Goal: Task Accomplishment & Management: Manage account settings

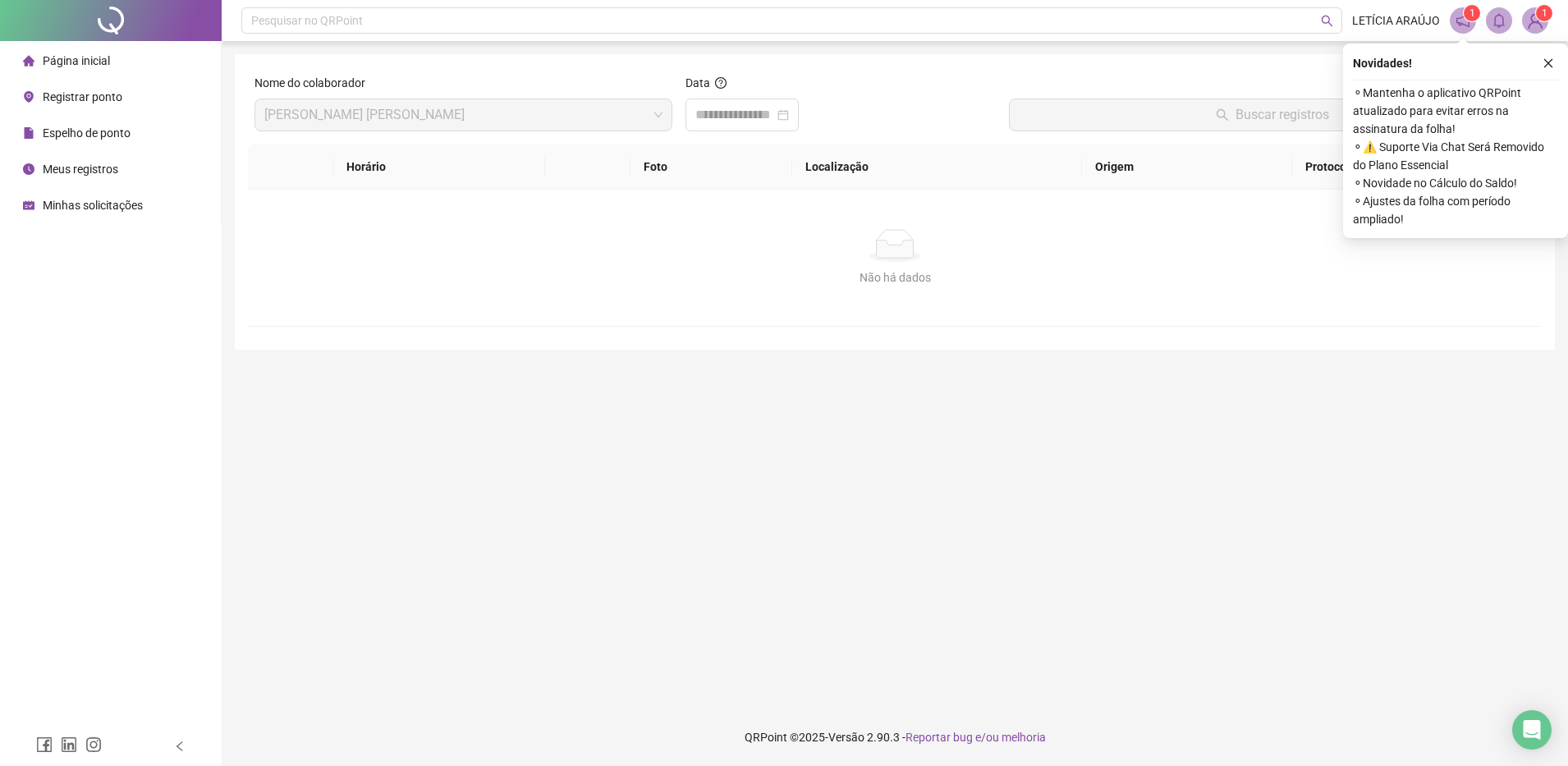
click at [117, 67] on li "Página inicial" at bounding box center [111, 61] width 214 height 33
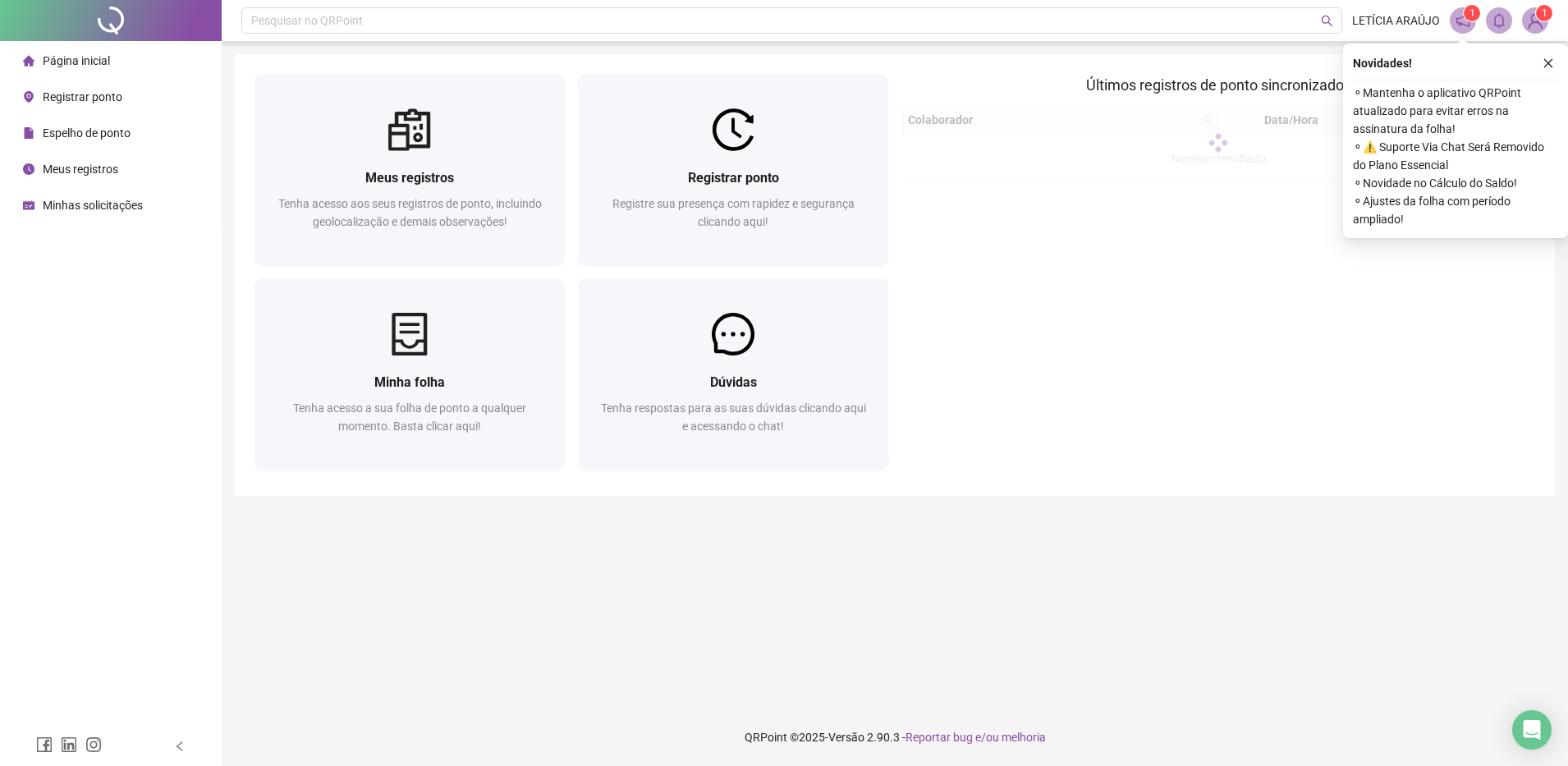
click at [117, 67] on li "Página inicial" at bounding box center [111, 61] width 214 height 33
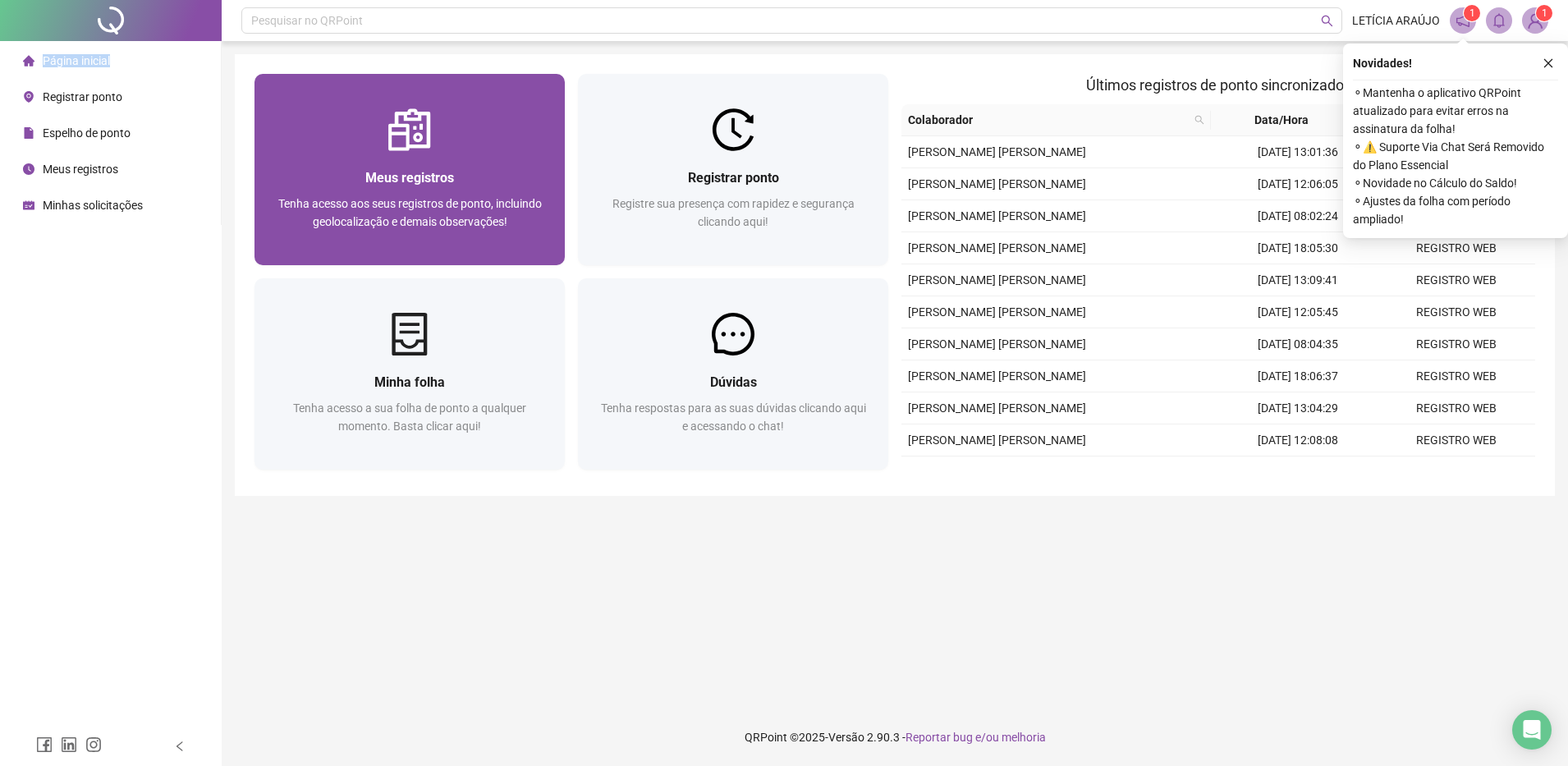
click at [427, 190] on div "Meus registros Tenha acesso aos seus registros de ponto, incluindo geolocalizaç…" at bounding box center [409, 208] width 271 height 82
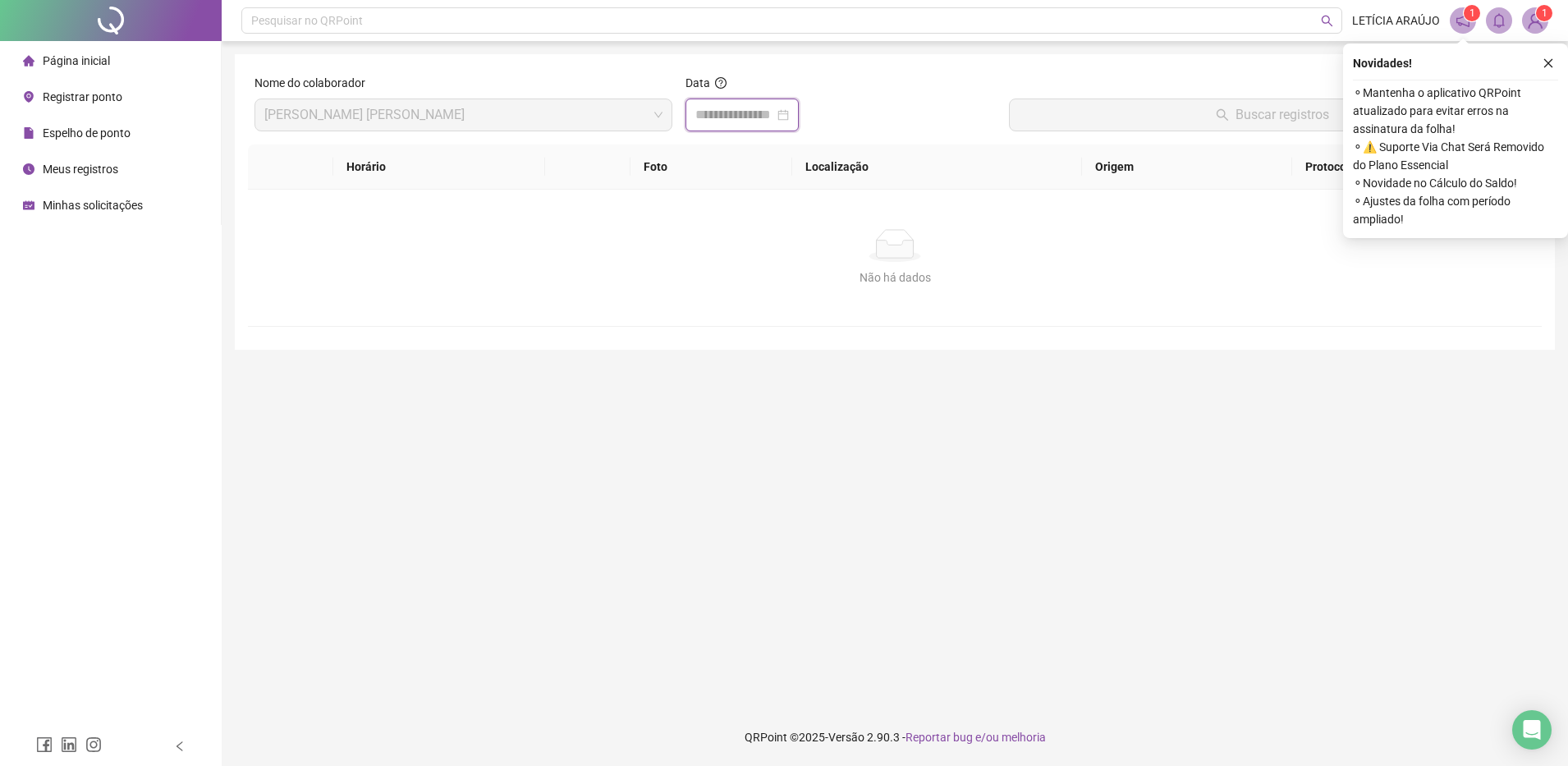
click at [732, 117] on input at bounding box center [735, 115] width 79 height 20
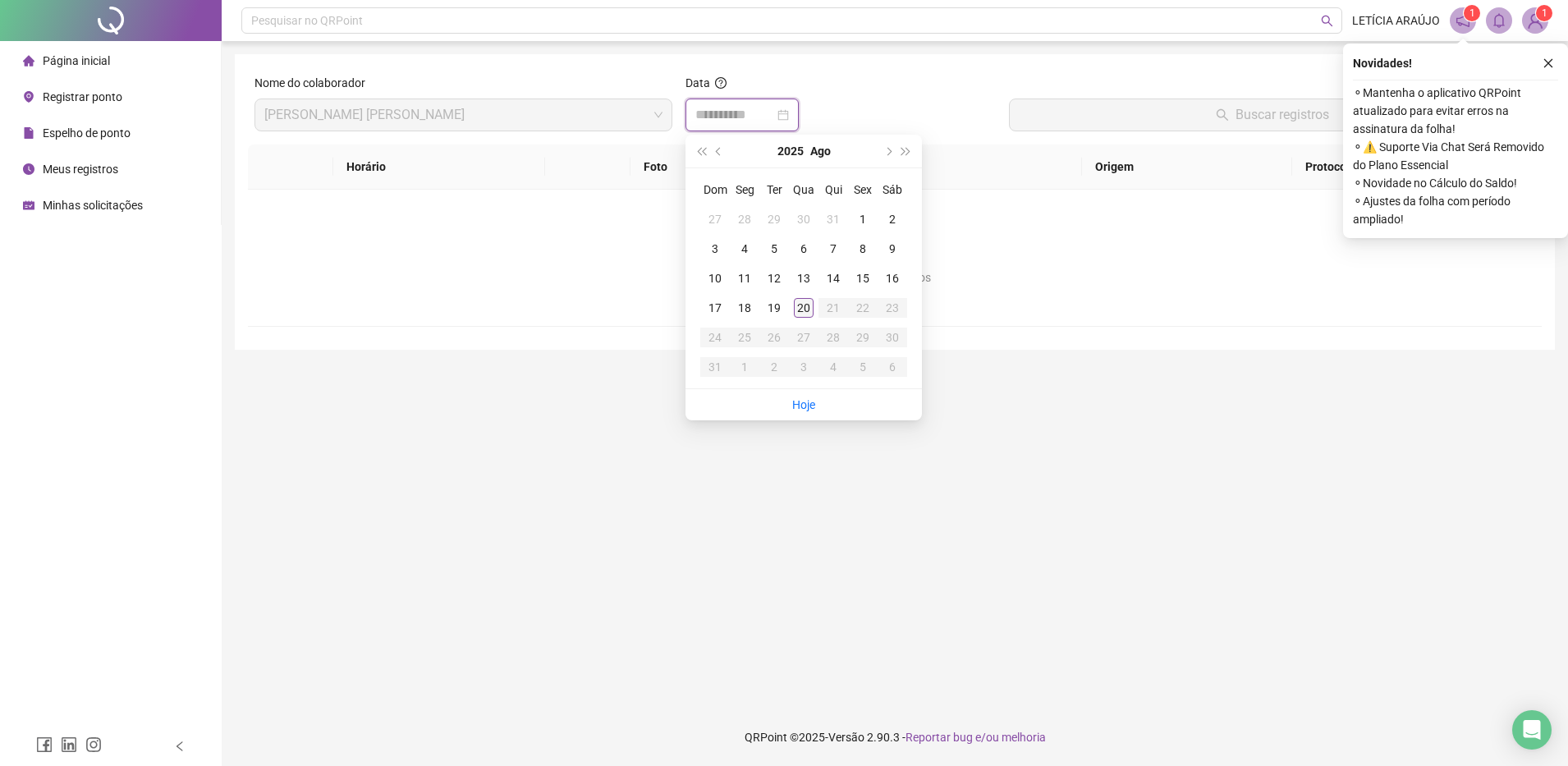
type input "**********"
drag, startPoint x: 801, startPoint y: 299, endPoint x: 932, endPoint y: 224, distance: 151.0
click at [801, 300] on div "20" at bounding box center [803, 308] width 20 height 20
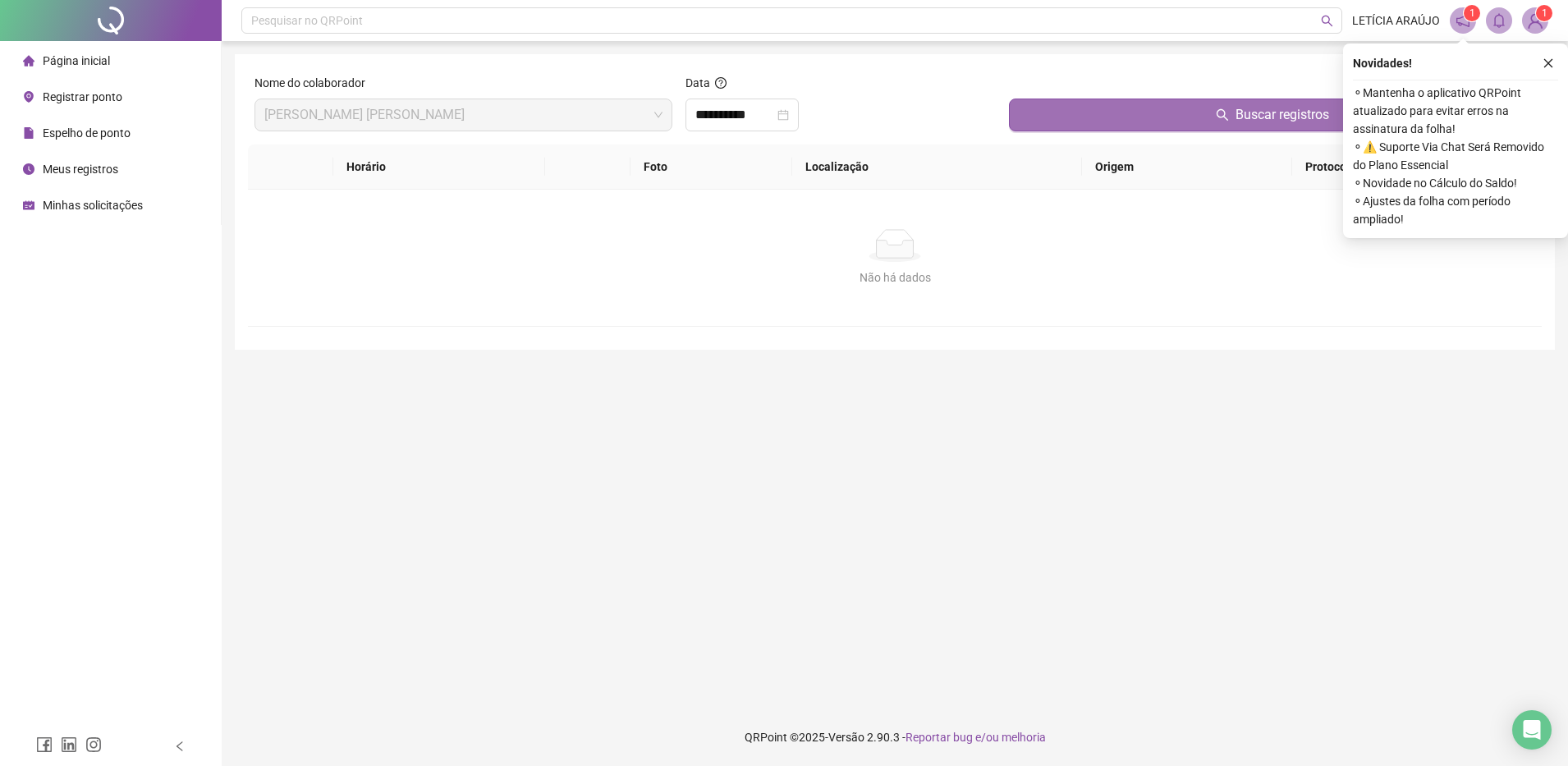
click at [1064, 118] on button "Buscar registros" at bounding box center [1272, 115] width 526 height 33
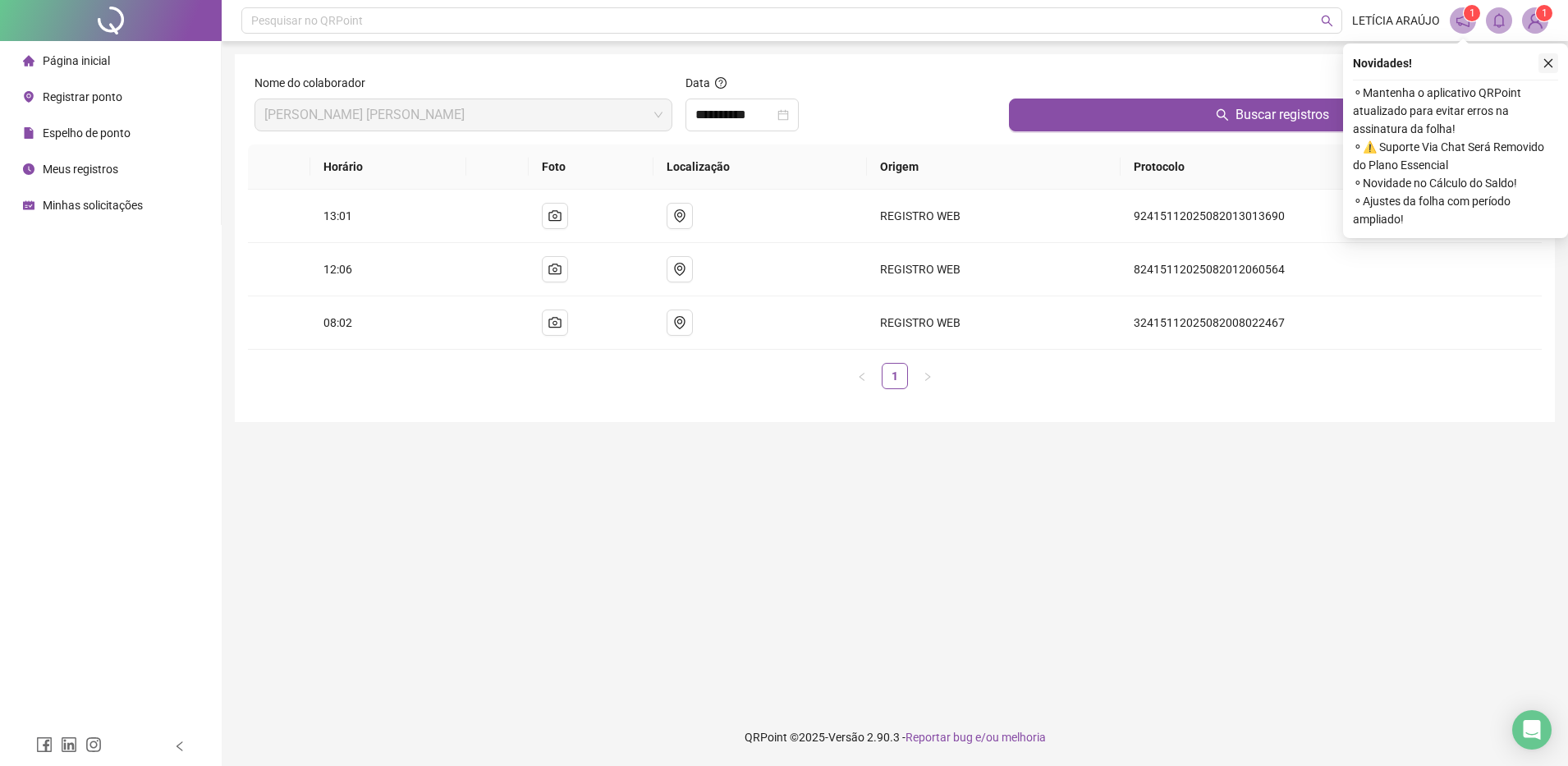
click at [1548, 65] on icon "close" at bounding box center [1548, 63] width 12 height 12
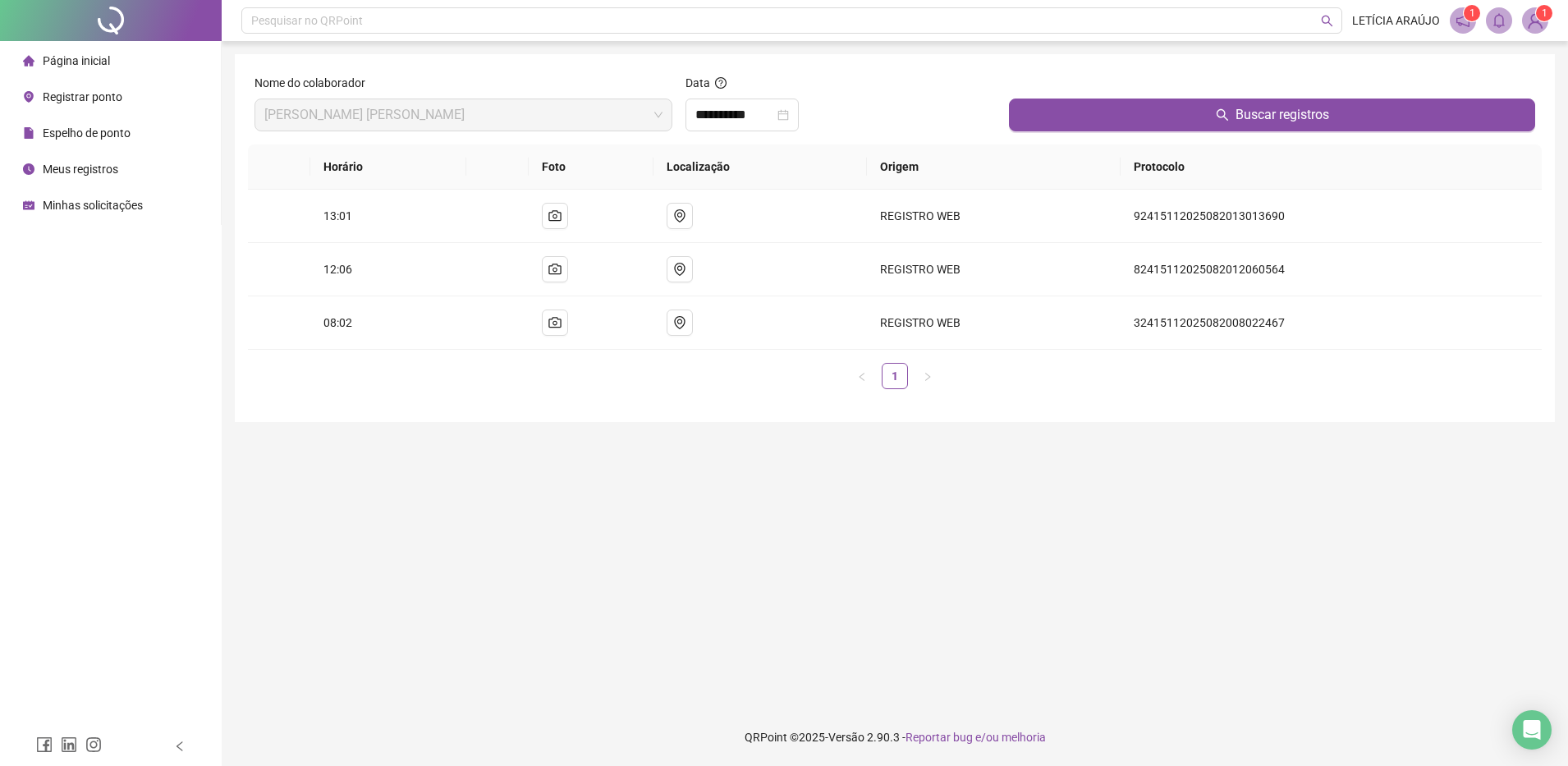
click at [1542, 25] on img at bounding box center [1534, 20] width 24 height 24
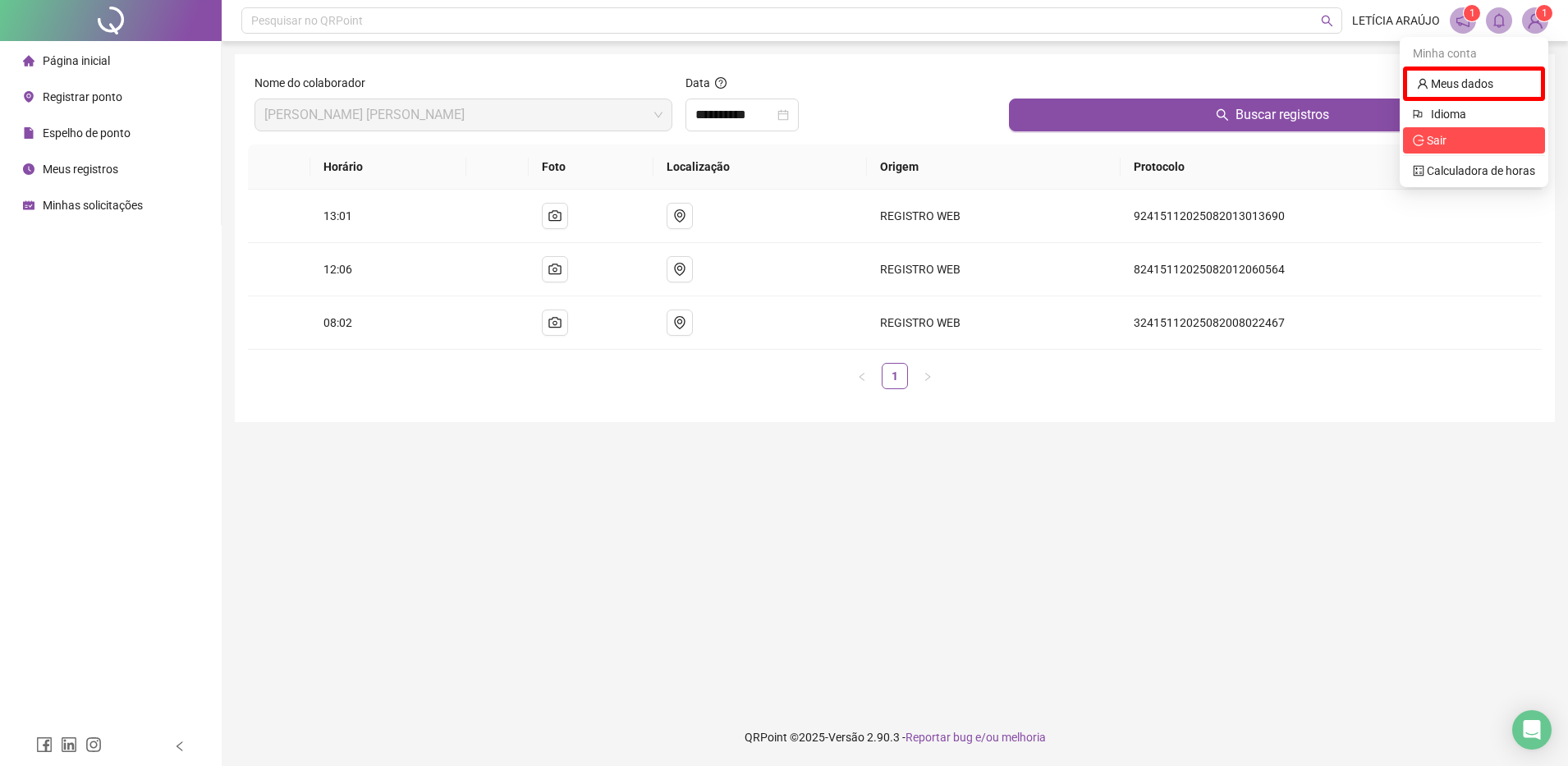
click at [1492, 147] on span "Sair" at bounding box center [1474, 141] width 122 height 18
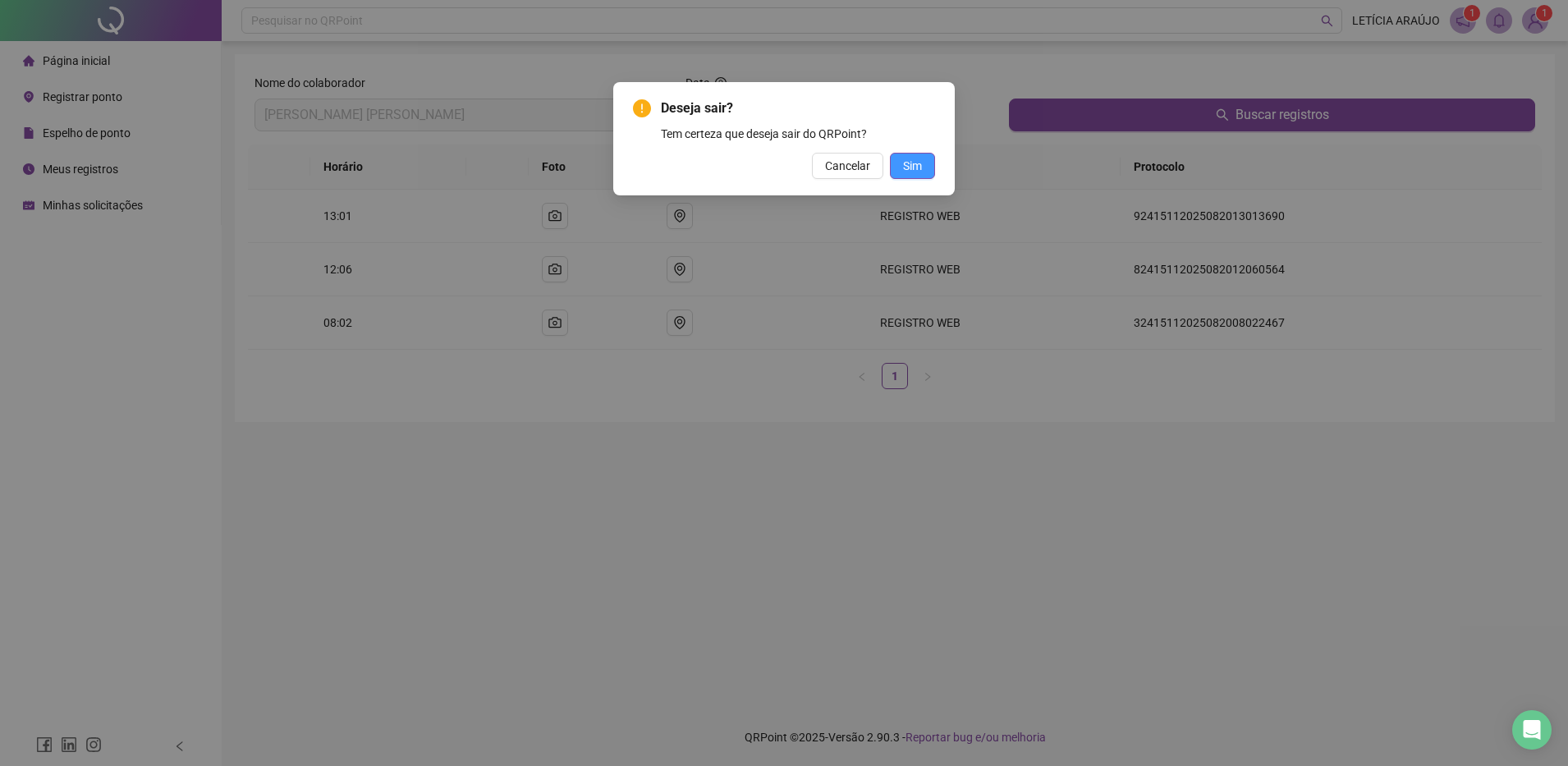
click at [900, 154] on button "Sim" at bounding box center [912, 165] width 45 height 26
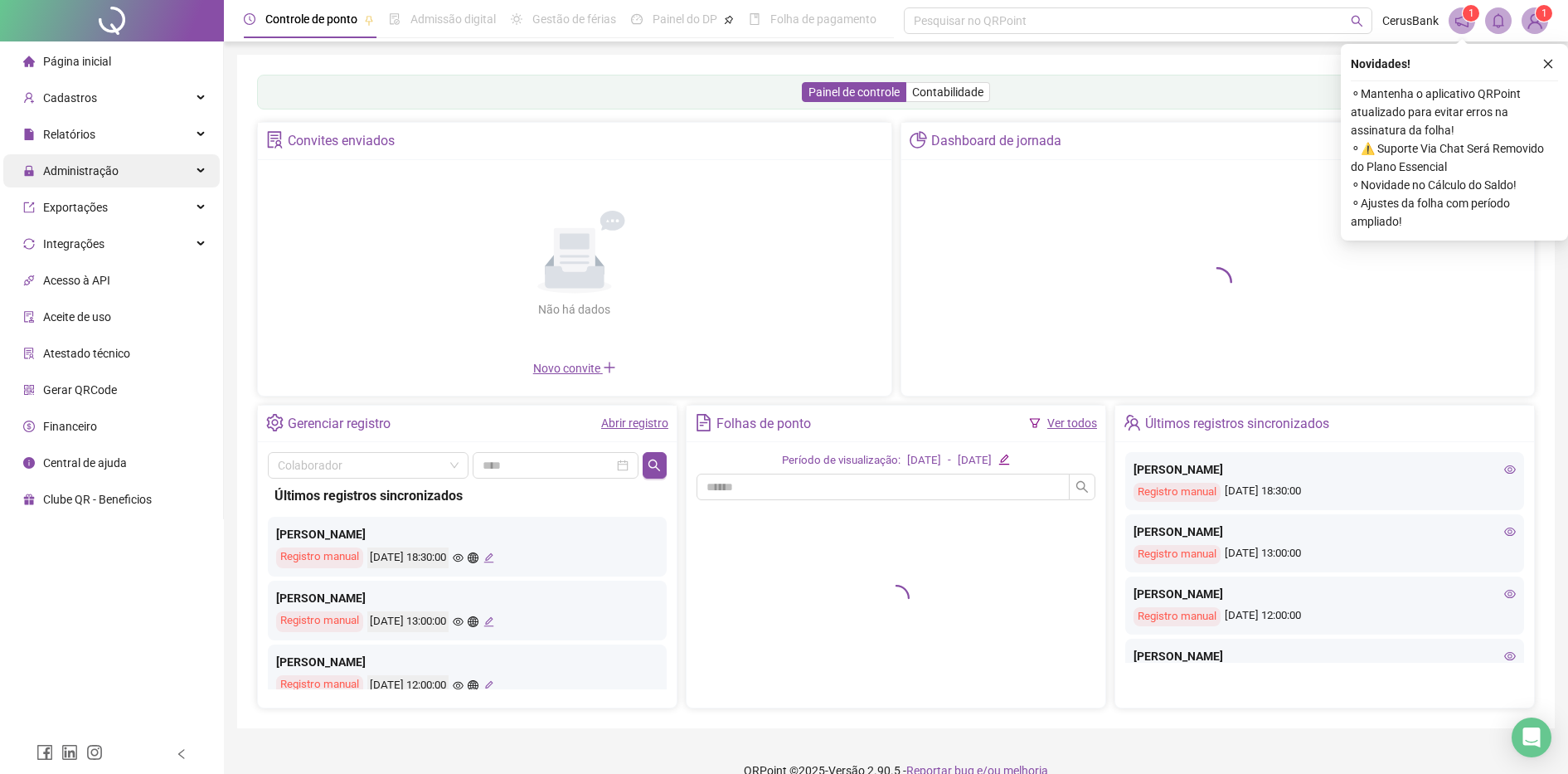
click at [153, 176] on div "Administração" at bounding box center [112, 170] width 216 height 33
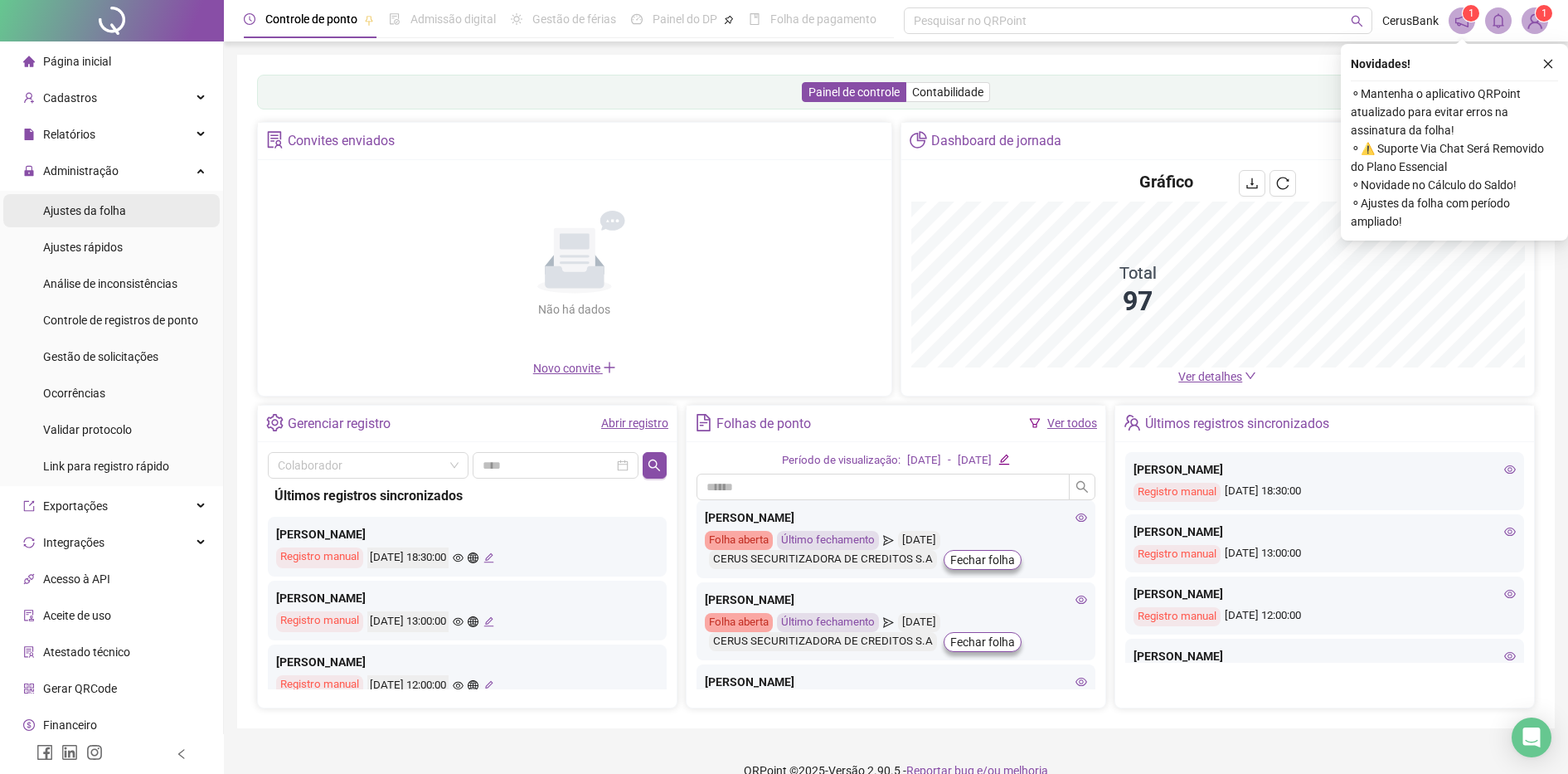
click at [133, 213] on li "Ajustes da folha" at bounding box center [112, 211] width 216 height 33
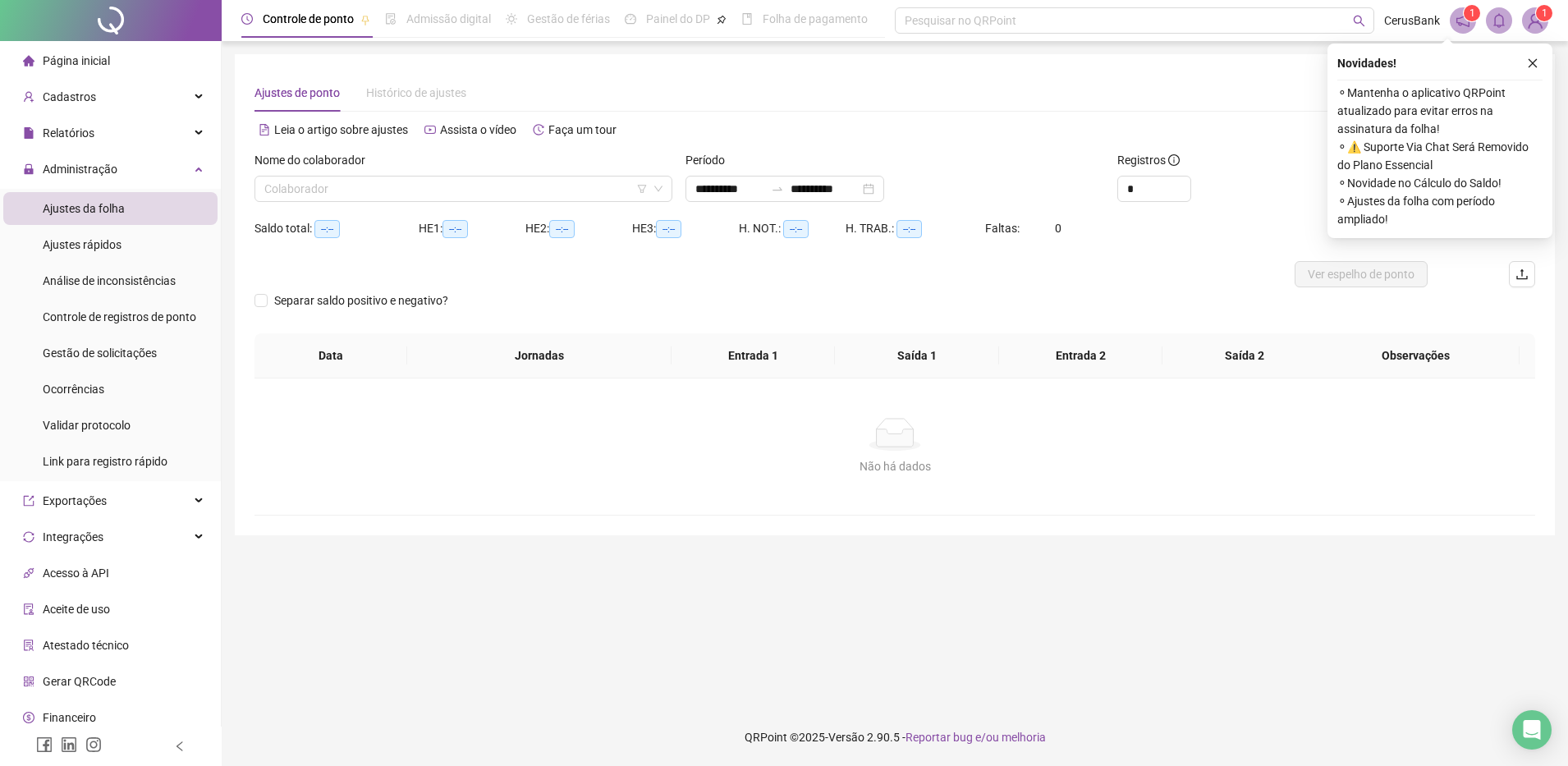
type input "**********"
click at [375, 185] on input "search" at bounding box center [455, 189] width 384 height 24
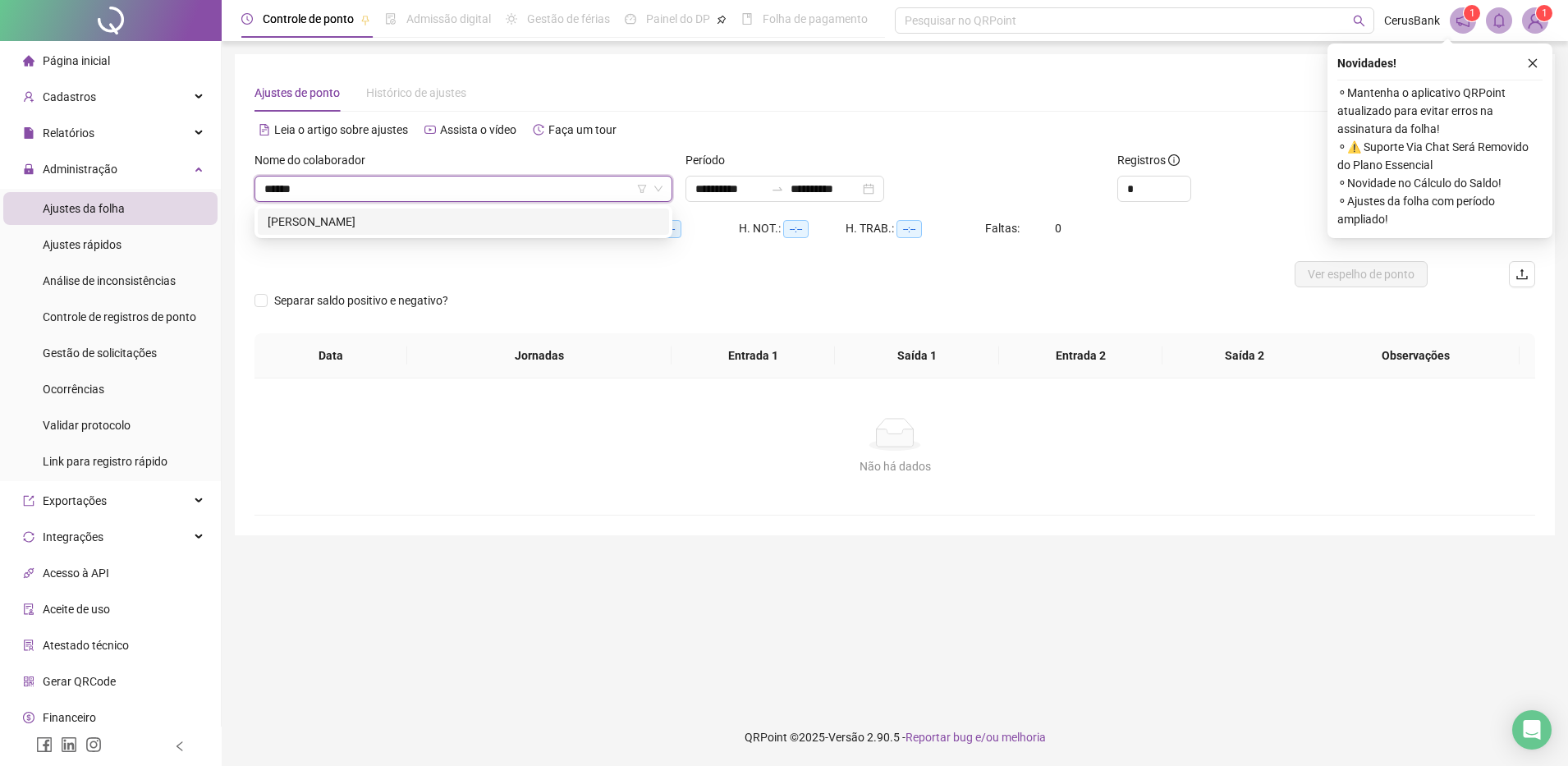
type input "******"
